Goal: Information Seeking & Learning: Find specific fact

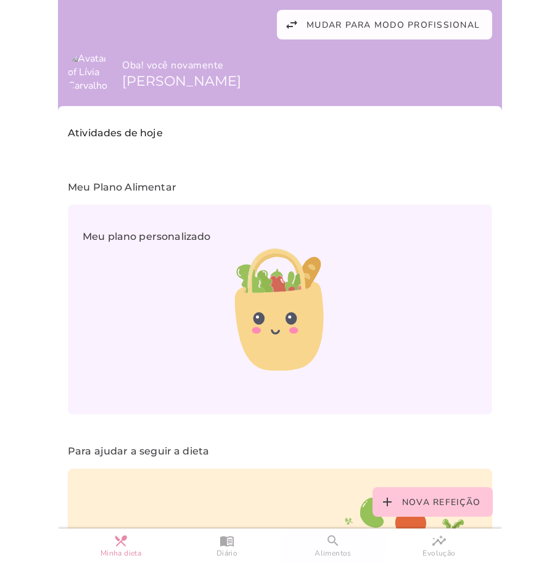
click at [0, 0] on slot "search" at bounding box center [0, 0] width 0 height 0
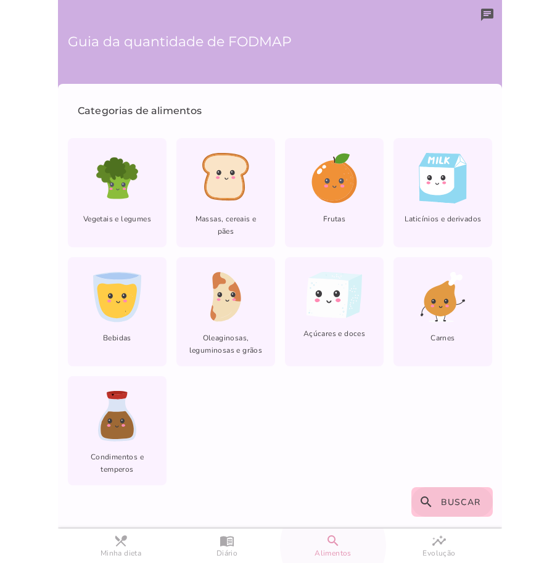
click at [435, 503] on button "search Buscar" at bounding box center [452, 502] width 82 height 30
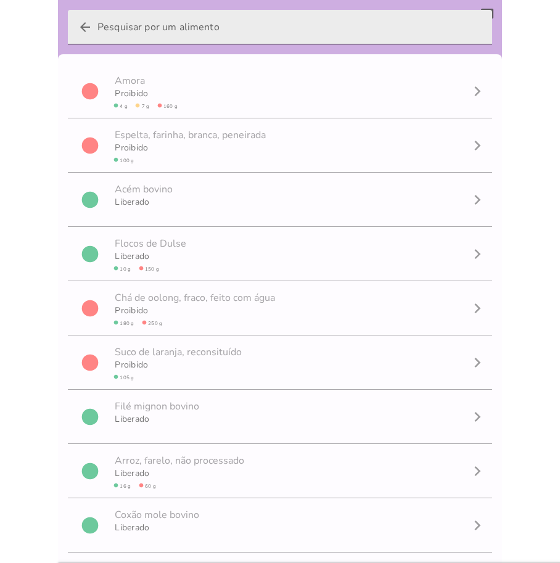
click at [129, 22] on input "arrow_back" at bounding box center [289, 27] width 385 height 35
type input "amido"
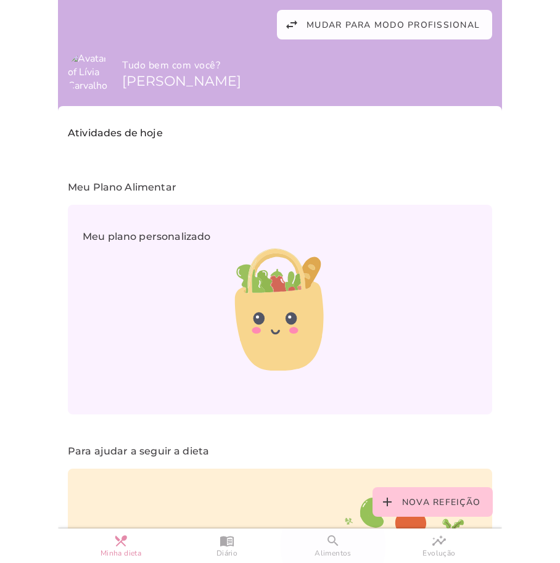
click at [0, 0] on slot "search" at bounding box center [0, 0] width 0 height 0
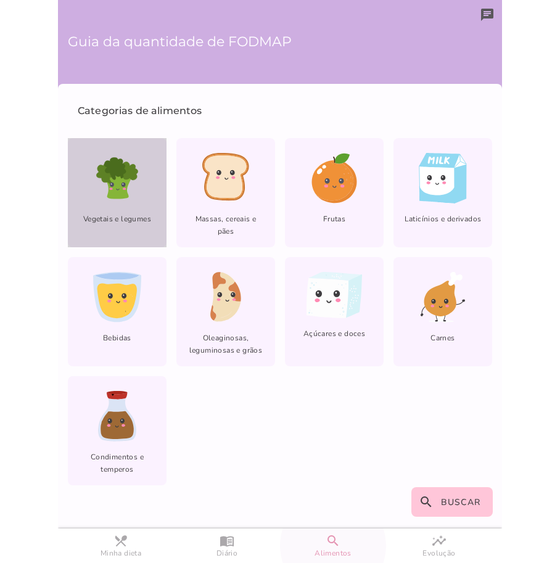
click at [124, 179] on icon at bounding box center [130, 171] width 15 height 18
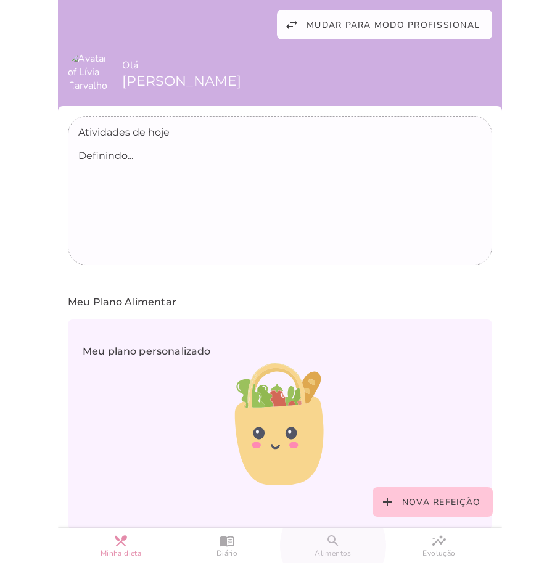
click at [0, 0] on slot "search" at bounding box center [0, 0] width 0 height 0
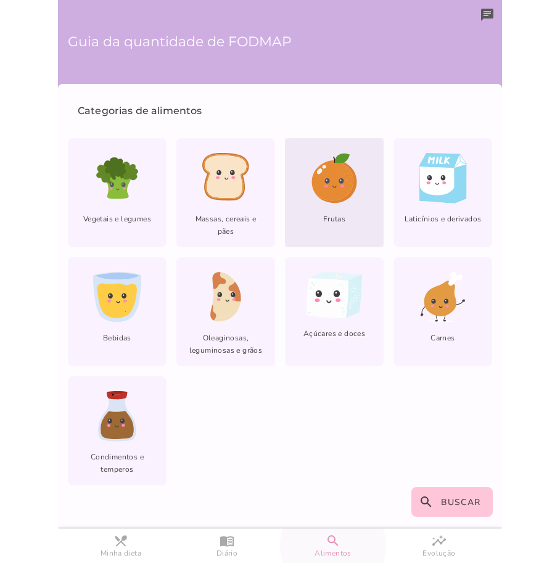
click at [317, 198] on icon at bounding box center [332, 180] width 42 height 40
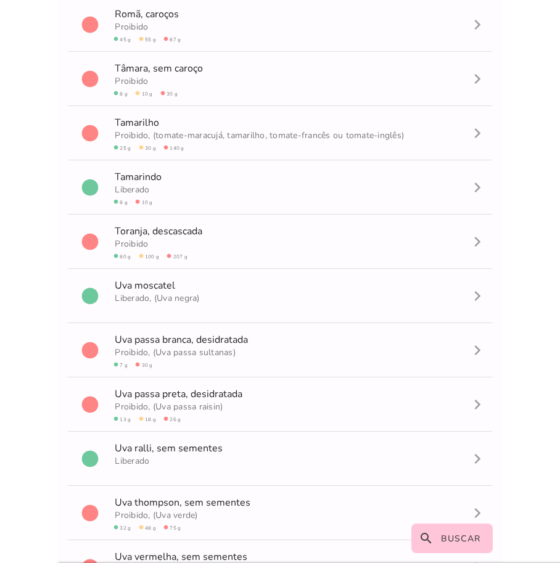
scroll to position [4330, 0]
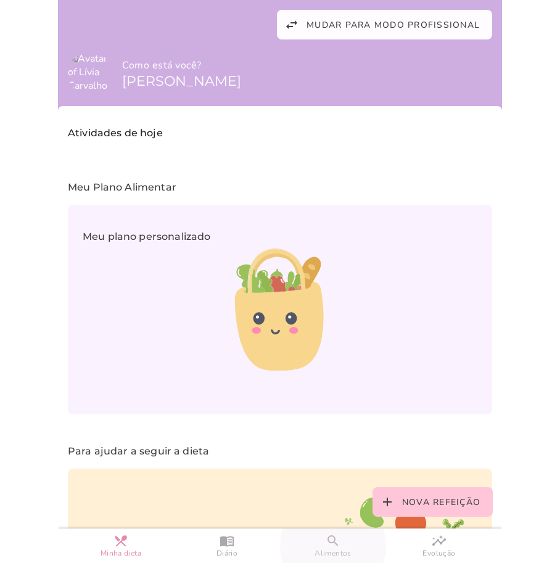
click at [0, 0] on slot "search" at bounding box center [0, 0] width 0 height 0
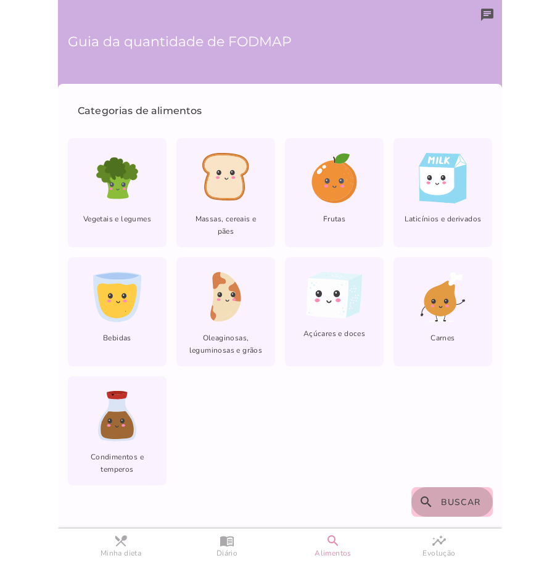
click at [435, 508] on button "search Buscar" at bounding box center [452, 502] width 82 height 30
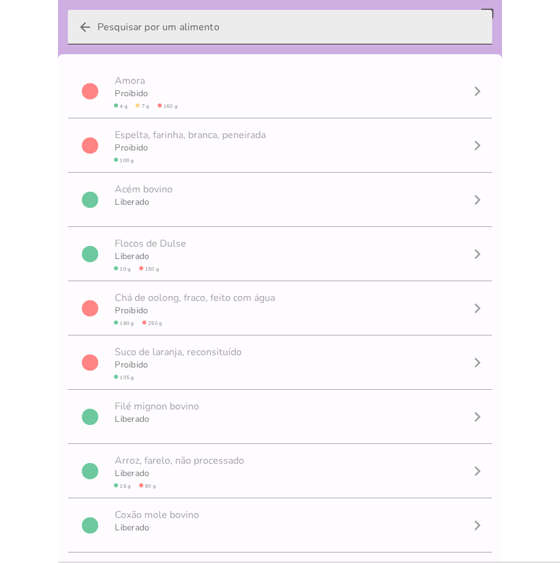
click at [129, 30] on input "arrow_back" at bounding box center [289, 27] width 385 height 35
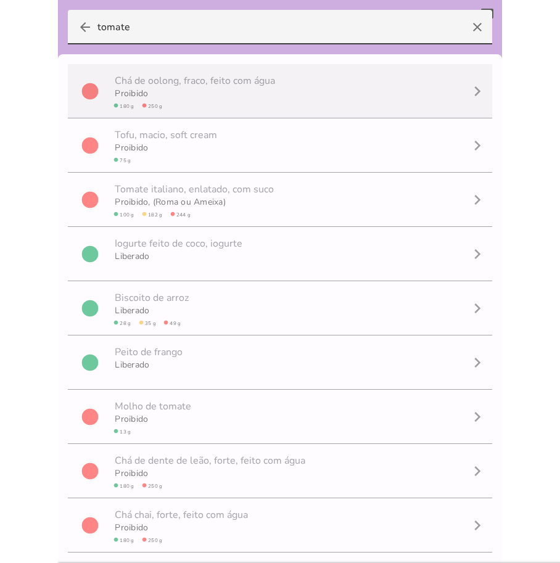
scroll to position [53, 0]
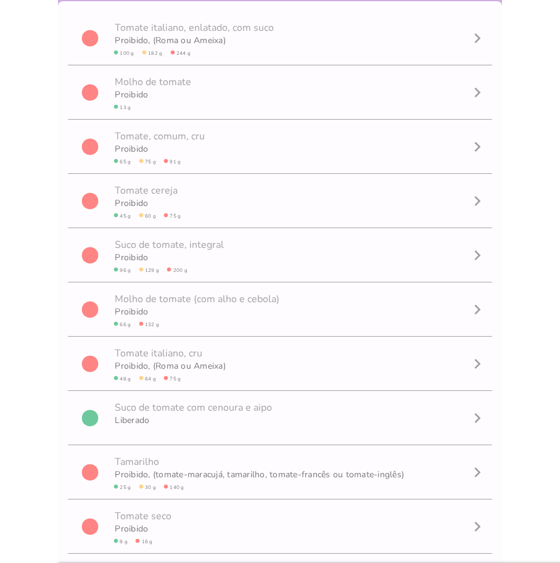
type input "tomate"
type mwc-textfield "tomate"
